Goal: Navigation & Orientation: Find specific page/section

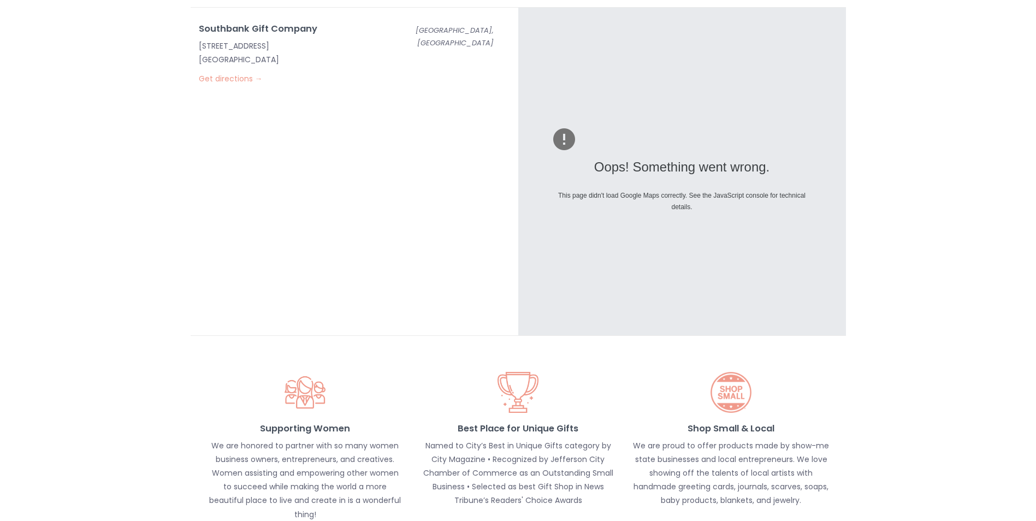
scroll to position [717, 0]
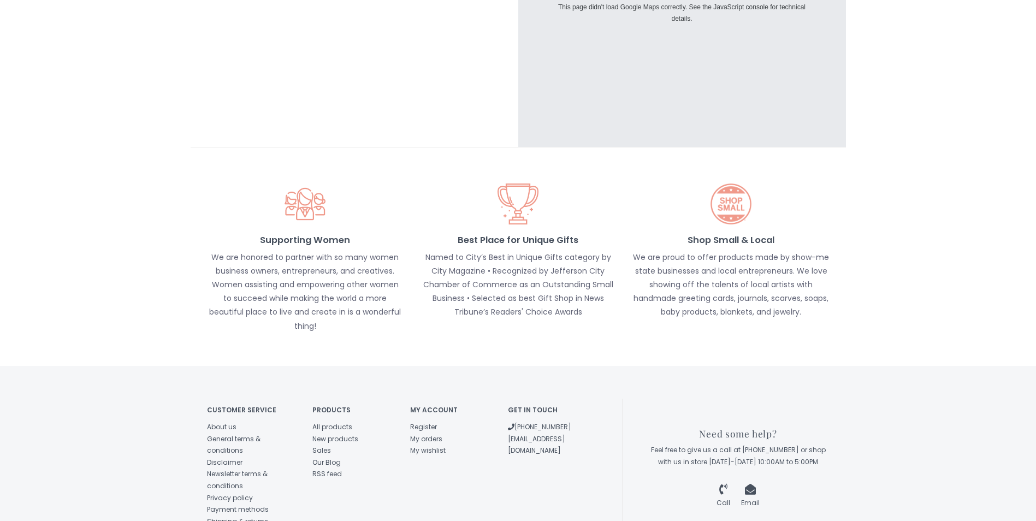
scroll to position [0, 0]
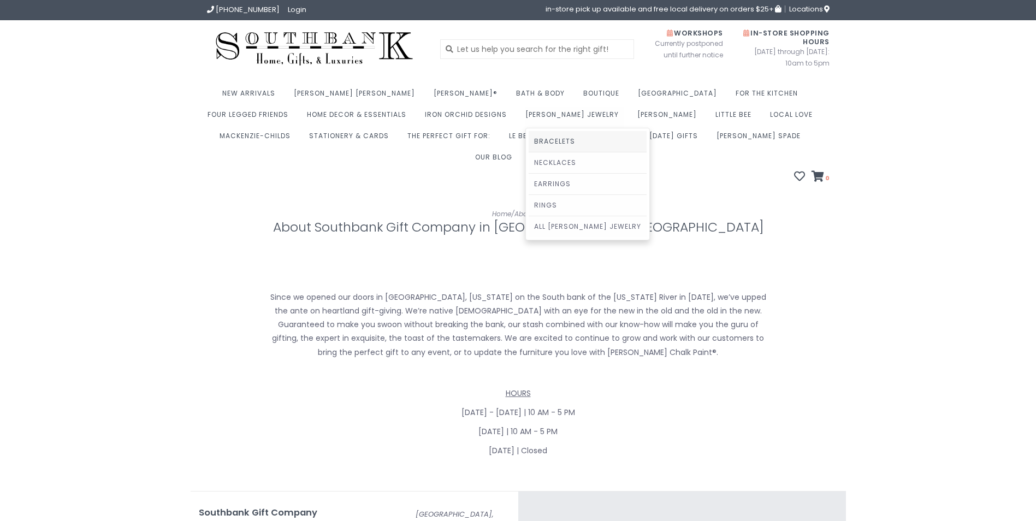
click at [529, 131] on link "Bracelets" at bounding box center [588, 141] width 118 height 21
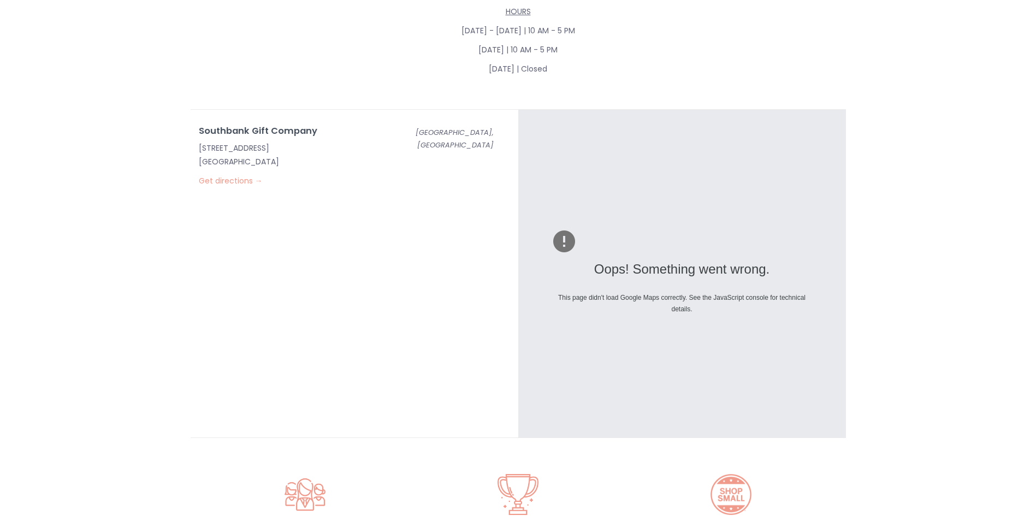
scroll to position [293, 0]
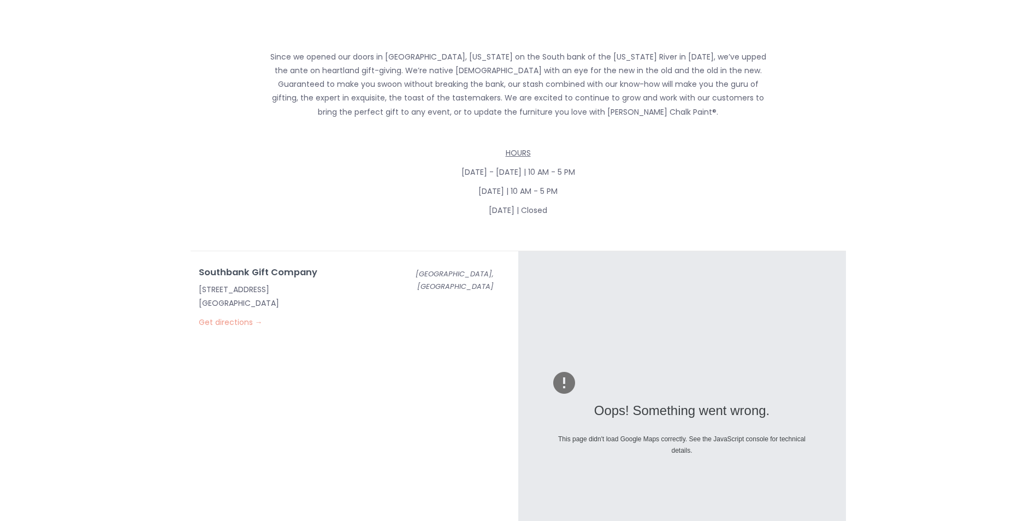
drag, startPoint x: 519, startPoint y: 259, endPoint x: 522, endPoint y: 239, distance: 20.6
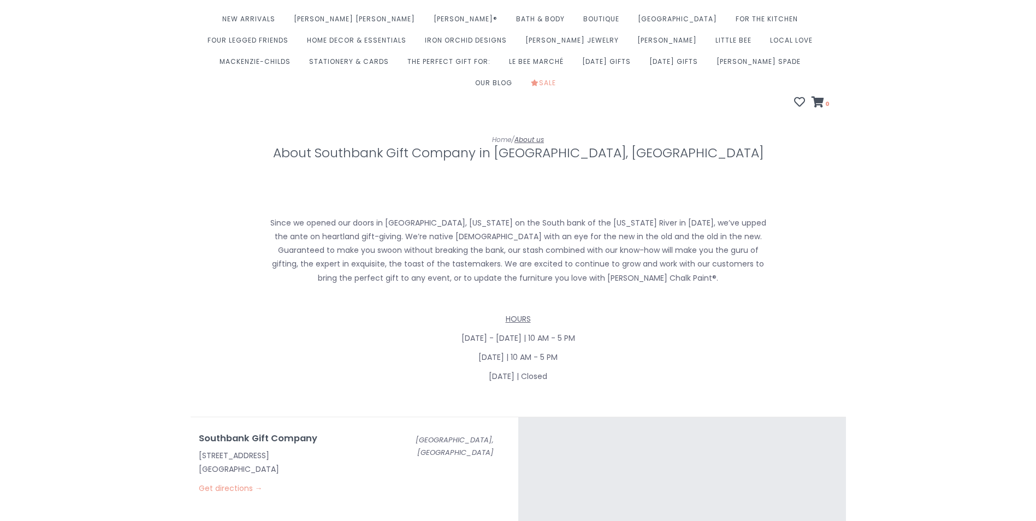
scroll to position [0, 0]
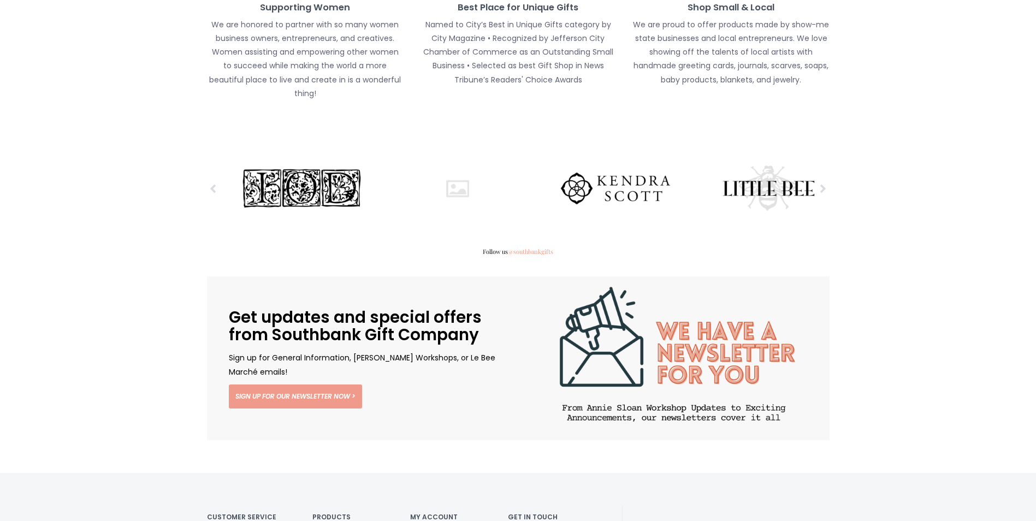
scroll to position [1596, 0]
